Goal: Information Seeking & Learning: Understand process/instructions

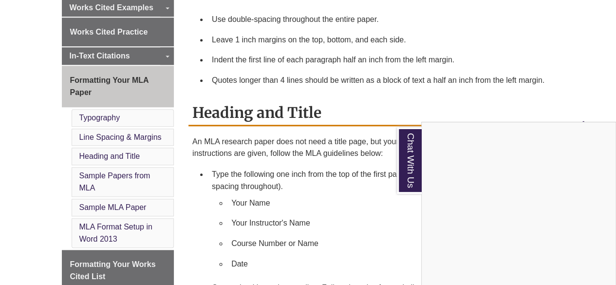
scroll to position [438, 0]
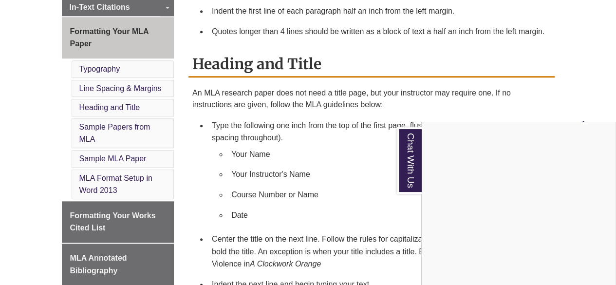
click at [140, 204] on div "Chat With Us" at bounding box center [308, 142] width 616 height 285
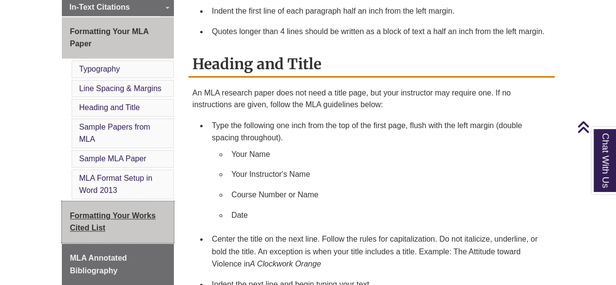
click at [118, 201] on link "Formatting Your Works Cited List" at bounding box center [118, 221] width 112 height 41
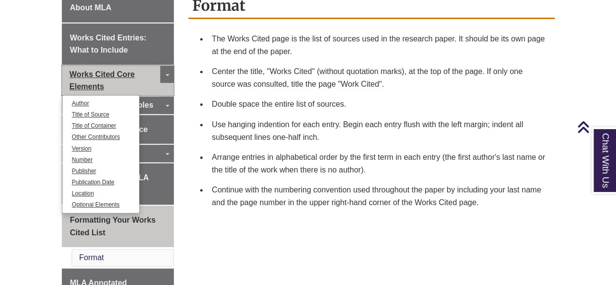
scroll to position [195, 0]
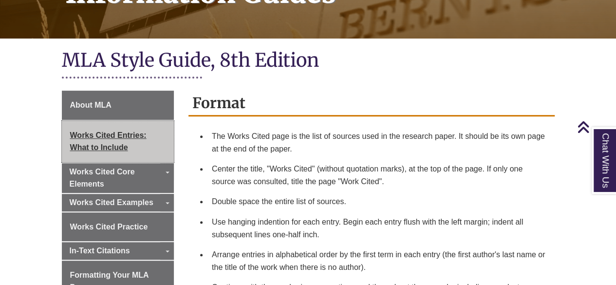
click at [103, 131] on span "Works Cited Entries: What to Include" at bounding box center [108, 141] width 76 height 21
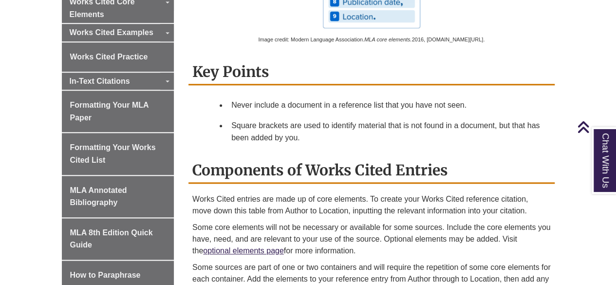
scroll to position [390, 0]
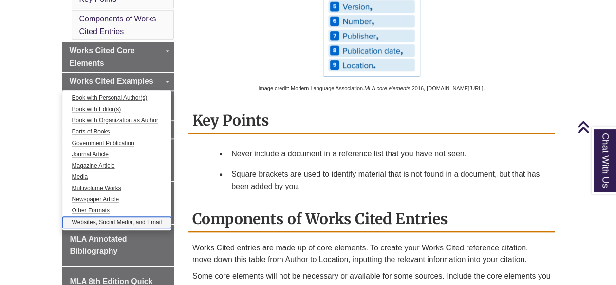
click at [99, 217] on link "Websites, Social Media, and Email" at bounding box center [117, 222] width 110 height 11
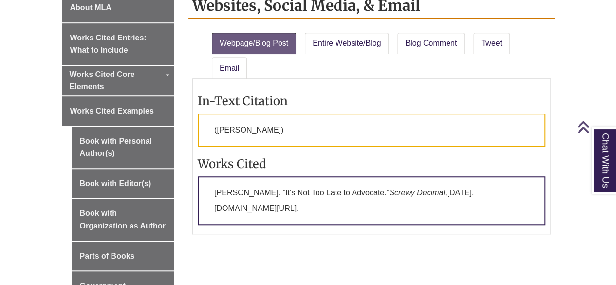
scroll to position [341, 0]
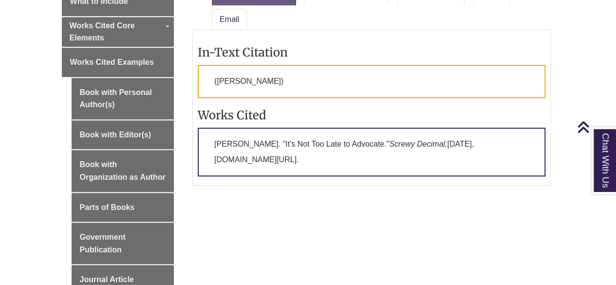
drag, startPoint x: 220, startPoint y: 134, endPoint x: 442, endPoint y: 149, distance: 222.6
click at [442, 149] on p "Meade, Rita. "It's Not Too Late to Advocate." Screwy Decimal, 1 June 2016, www.…" at bounding box center [372, 152] width 348 height 49
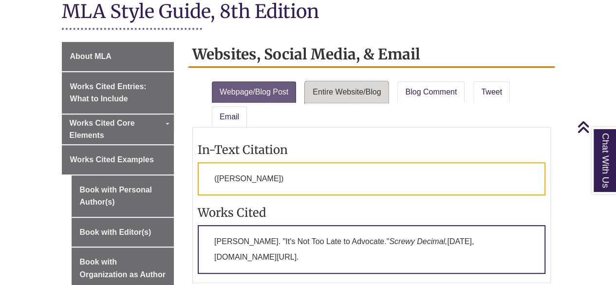
click at [380, 81] on link "Entire Website/Blog" at bounding box center [347, 91] width 84 height 21
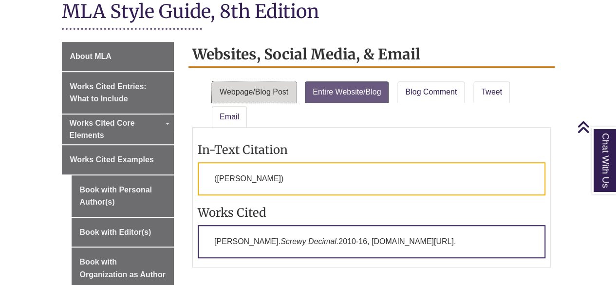
click at [244, 86] on link "Webpage/Blog Post" at bounding box center [254, 91] width 84 height 21
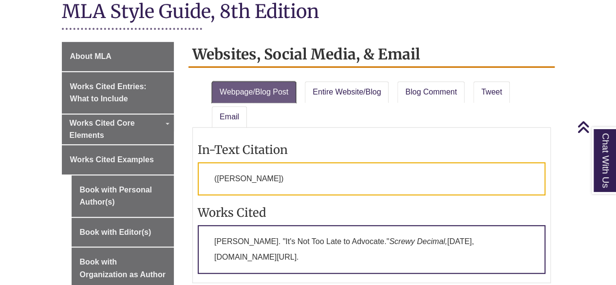
scroll to position [341, 0]
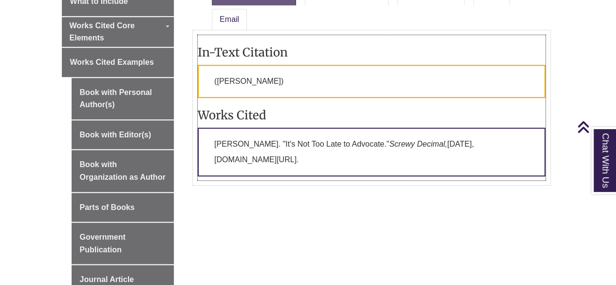
click at [284, 150] on p "Meade, Rita. "It's Not Too Late to Advocate." Screwy Decimal, 1 June 2016, www.…" at bounding box center [372, 152] width 348 height 49
drag, startPoint x: 214, startPoint y: 128, endPoint x: 426, endPoint y: 147, distance: 213.1
click at [426, 147] on p "Meade, Rita. "It's Not Too Late to Advocate." Screwy Decimal, 1 June 2016, www.…" at bounding box center [372, 152] width 348 height 49
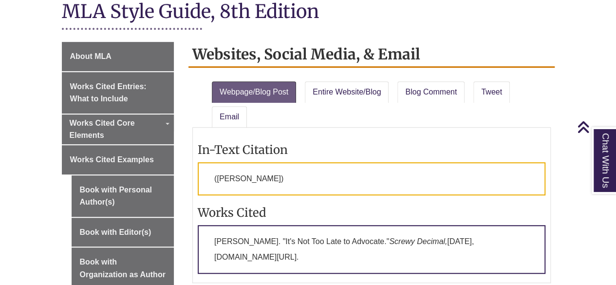
scroll to position [292, 0]
